Goal: Task Accomplishment & Management: Manage account settings

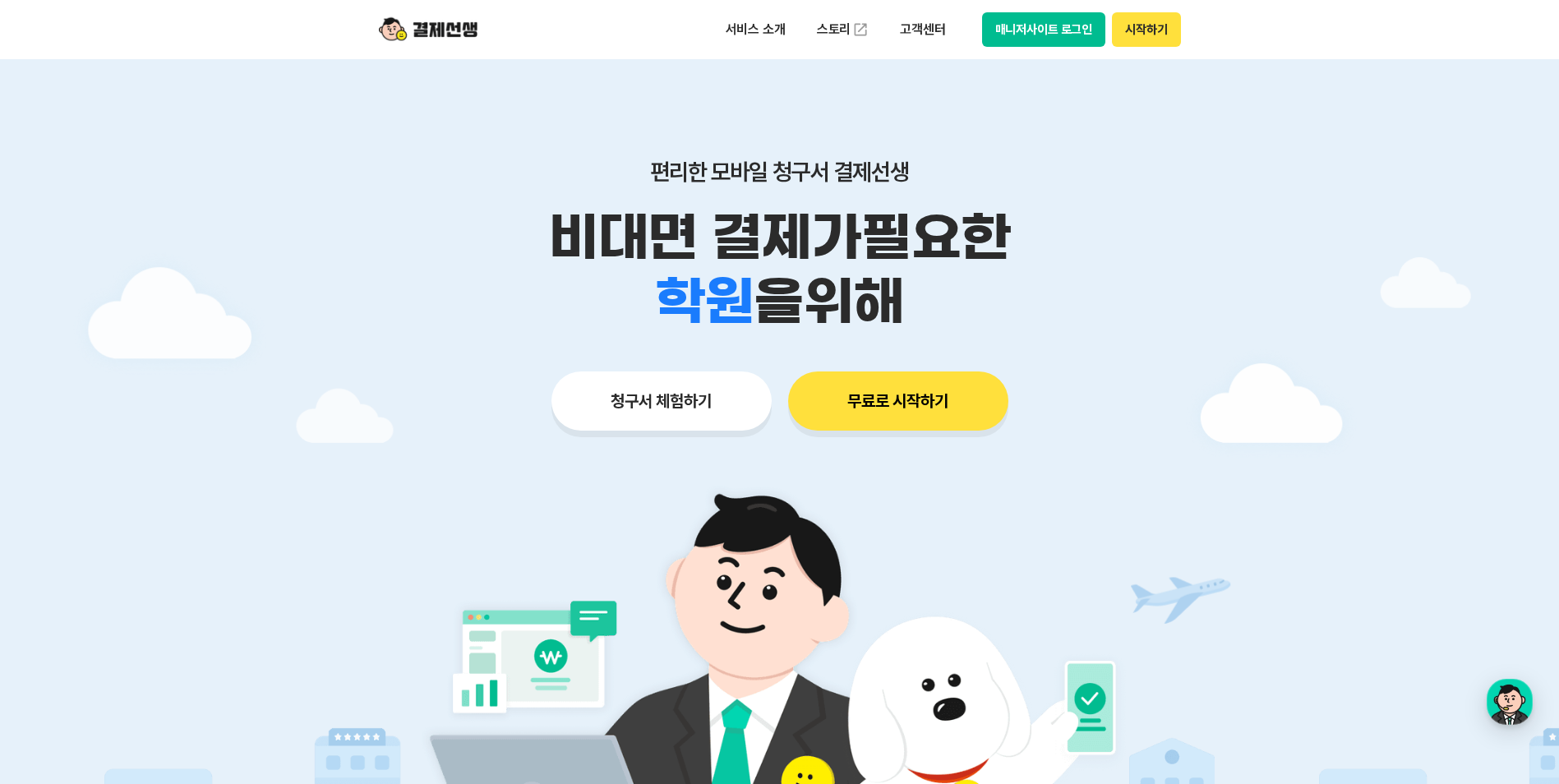
click at [1024, 32] on button "매니저사이트 로그인" at bounding box center [1044, 29] width 124 height 34
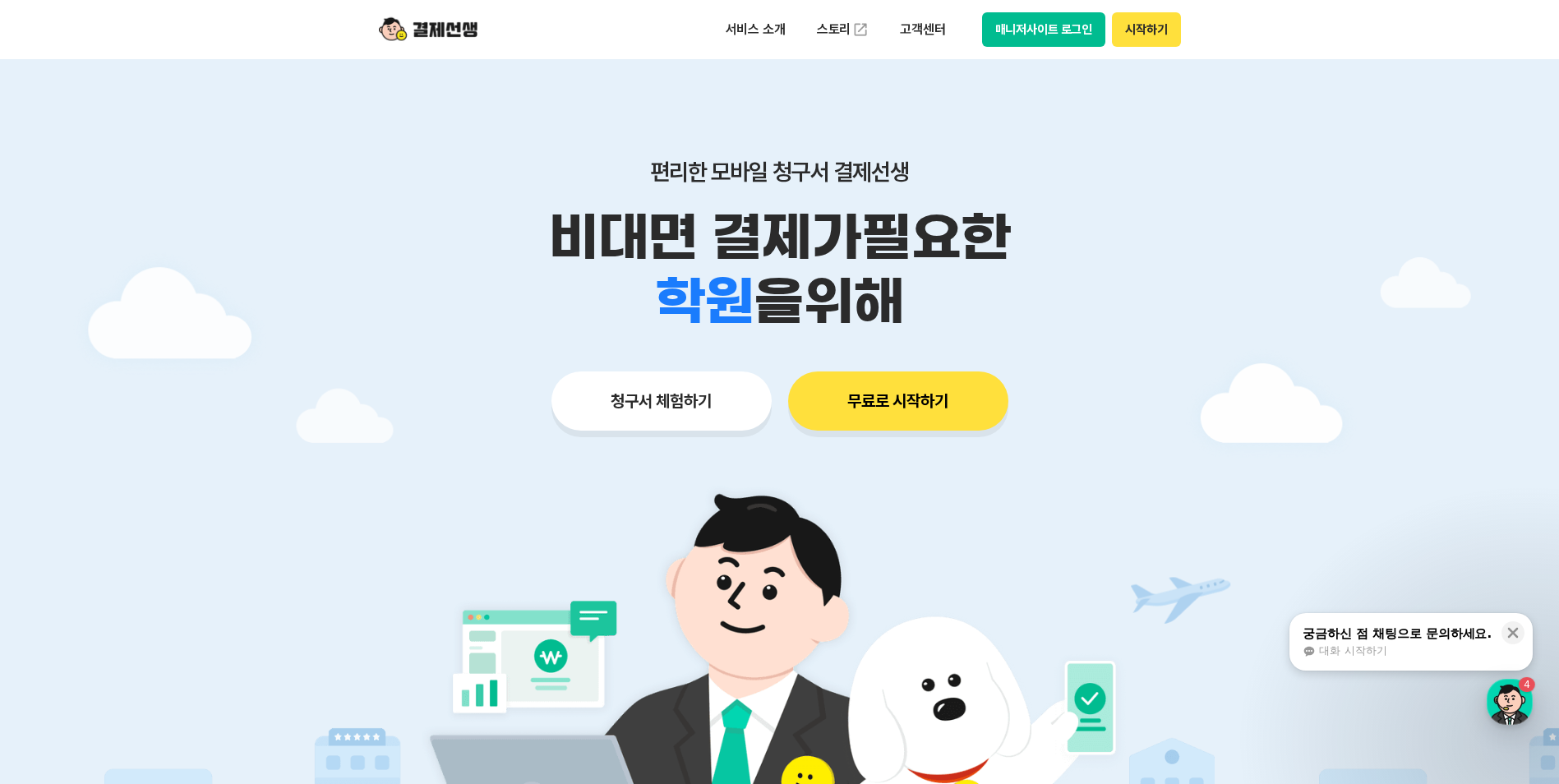
click at [1028, 20] on button "매니저사이트 로그인" at bounding box center [1044, 29] width 124 height 34
click at [1040, 31] on button "매니저사이트 로그인" at bounding box center [1044, 29] width 124 height 34
click at [1023, 36] on button "매니저사이트 로그인" at bounding box center [1044, 29] width 124 height 34
click at [1051, 36] on button "매니저사이트 로그인" at bounding box center [1044, 29] width 124 height 34
click at [1023, 32] on button "매니저사이트 로그인" at bounding box center [1044, 29] width 124 height 34
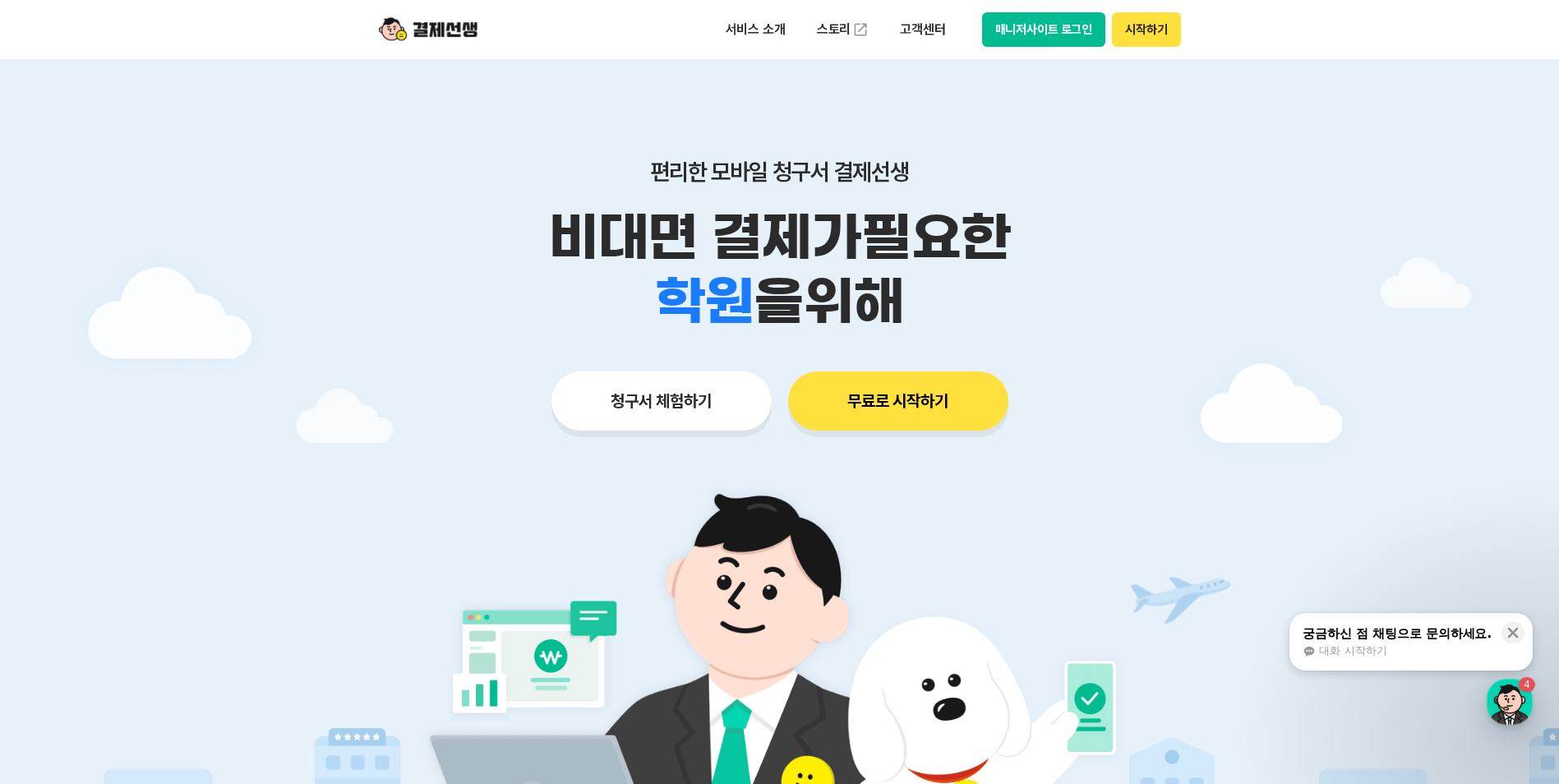
click at [1048, 24] on button "매니저사이트 로그인" at bounding box center [1044, 29] width 124 height 34
